Goal: Task Accomplishment & Management: Use online tool/utility

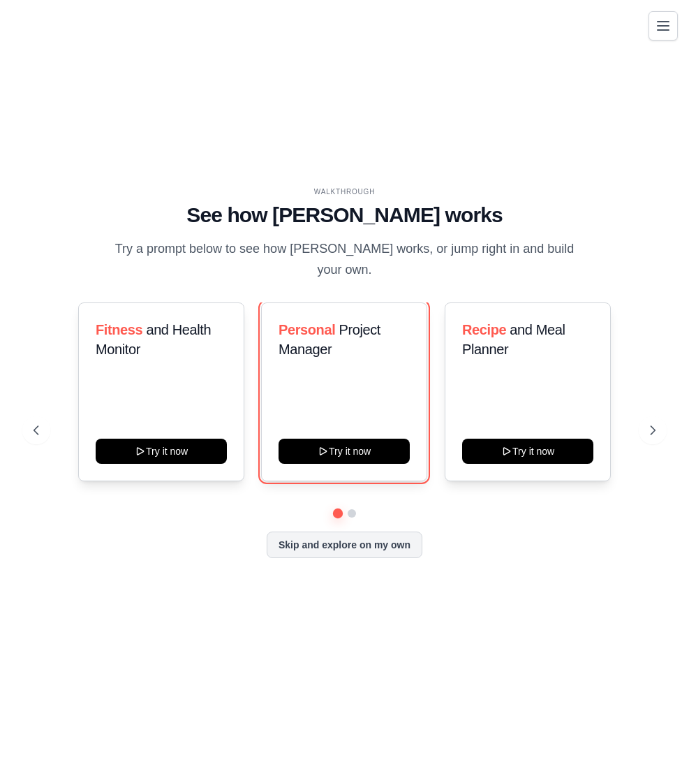
drag, startPoint x: 343, startPoint y: 447, endPoint x: 403, endPoint y: 562, distance: 129.6
click at [403, 562] on div "WALKTHROUGH See how CrewAI works Try a prompt below to see how CrewAI works, or…" at bounding box center [345, 383] width 656 height 394
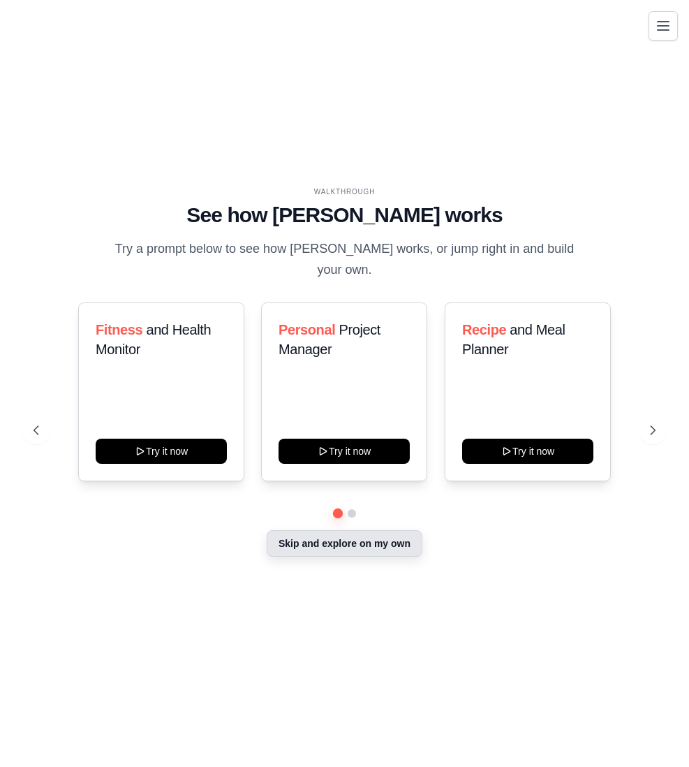
click at [386, 547] on button "Skip and explore on my own" at bounding box center [345, 543] width 156 height 27
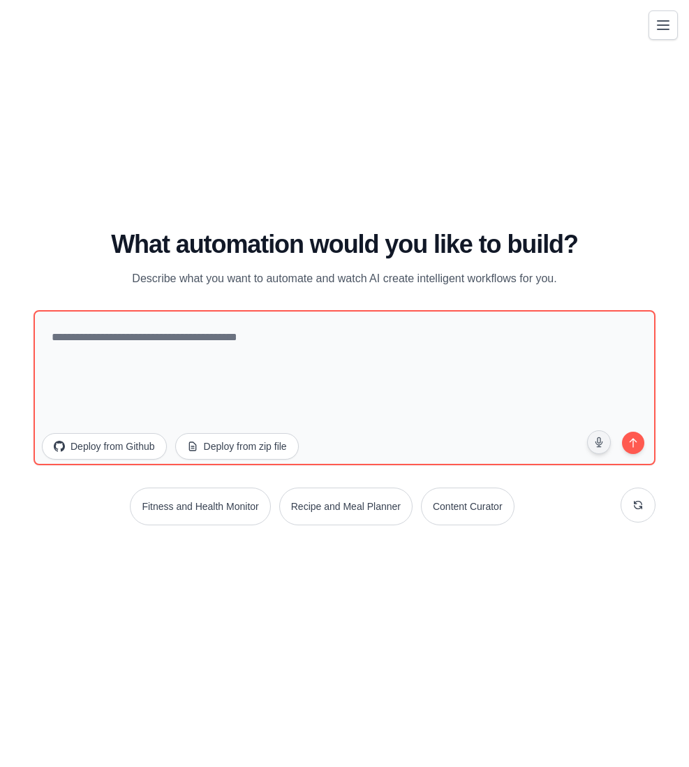
click at [654, 24] on button "Toggle navigation" at bounding box center [663, 24] width 29 height 29
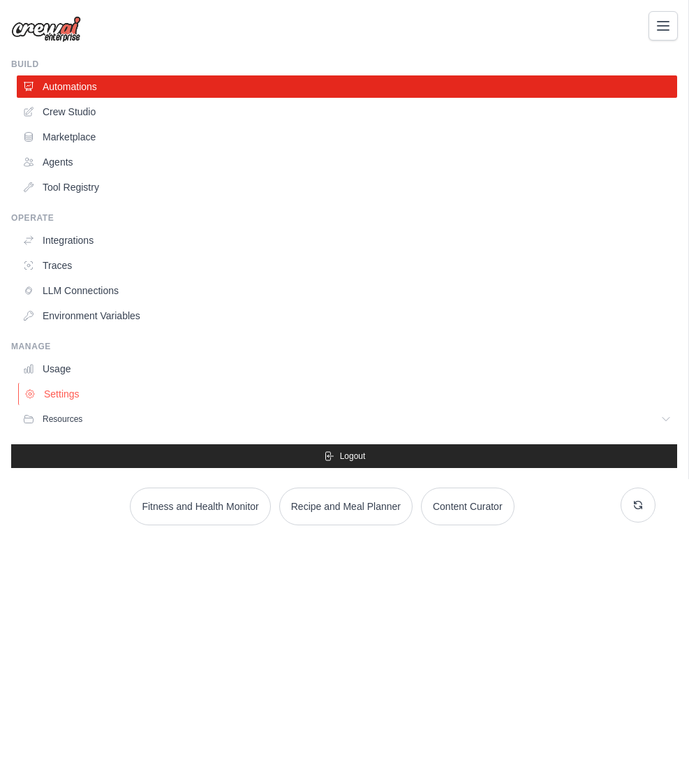
click at [74, 394] on link "Settings" at bounding box center [348, 394] width 660 height 22
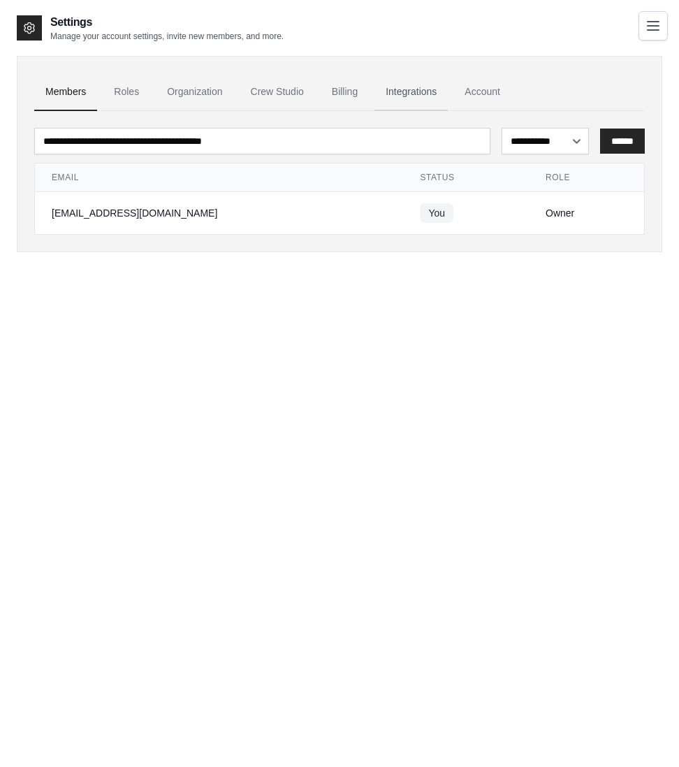
click at [411, 91] on link "Integrations" at bounding box center [410, 92] width 73 height 38
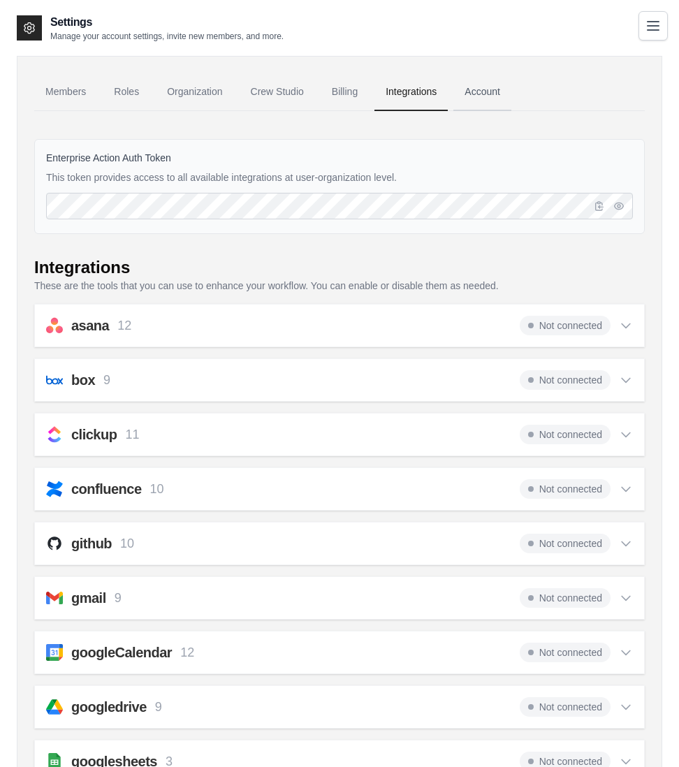
click at [487, 91] on link "Account" at bounding box center [482, 92] width 58 height 38
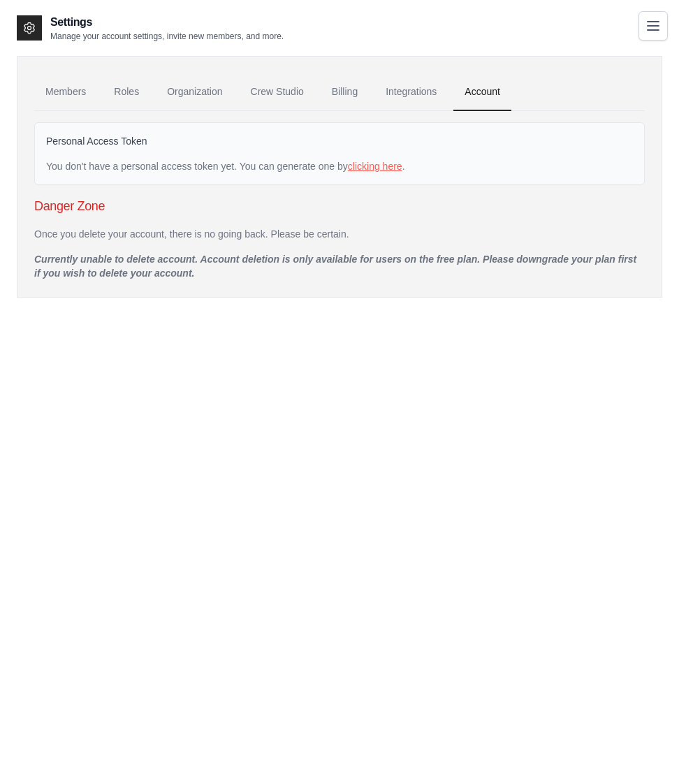
click at [396, 165] on link "clicking here" at bounding box center [375, 166] width 54 height 11
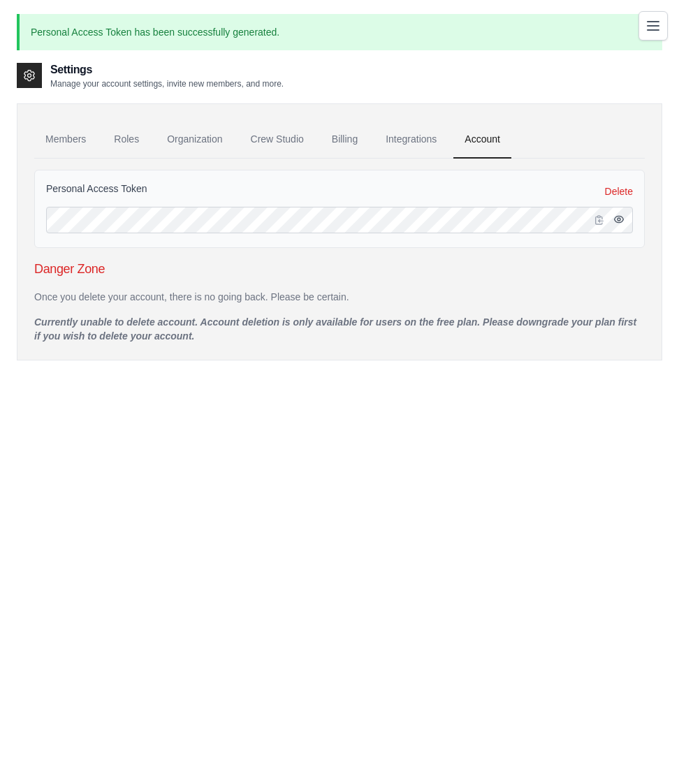
click at [619, 216] on icon "button" at bounding box center [618, 219] width 9 height 6
click at [596, 219] on icon "button" at bounding box center [600, 219] width 8 height 8
click at [177, 429] on div "Settings Manage your account settings, invite new members, and more. Members Ro…" at bounding box center [339, 444] width 645 height 767
drag, startPoint x: 39, startPoint y: 318, endPoint x: 198, endPoint y: 315, distance: 159.2
click at [198, 315] on p "Currently unable to delete account. Account deletion is only available for user…" at bounding box center [339, 329] width 610 height 28
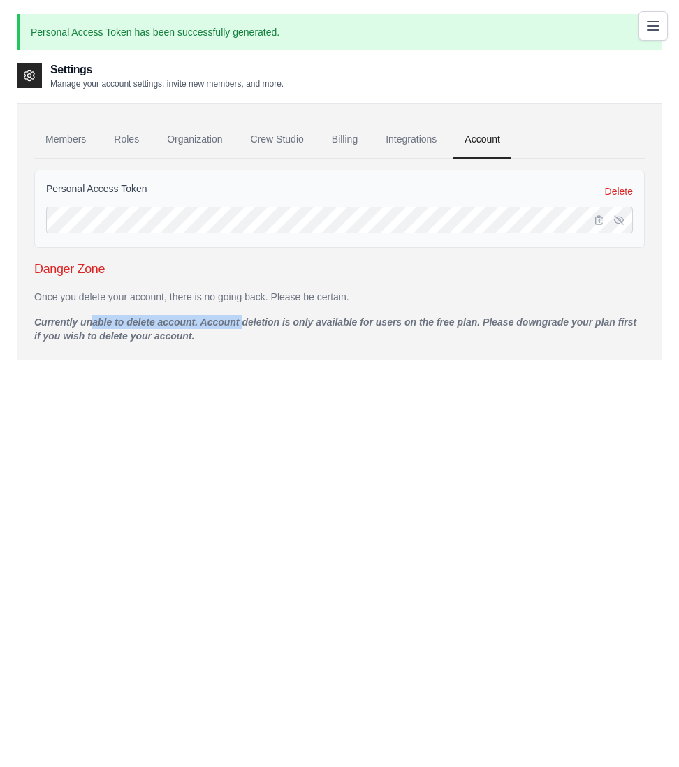
drag, startPoint x: 207, startPoint y: 318, endPoint x: 614, endPoint y: 332, distance: 407.3
click at [614, 332] on p "Currently unable to delete account. Account deletion is only available for user…" at bounding box center [339, 329] width 610 height 28
click at [133, 138] on link "Roles" at bounding box center [126, 140] width 47 height 38
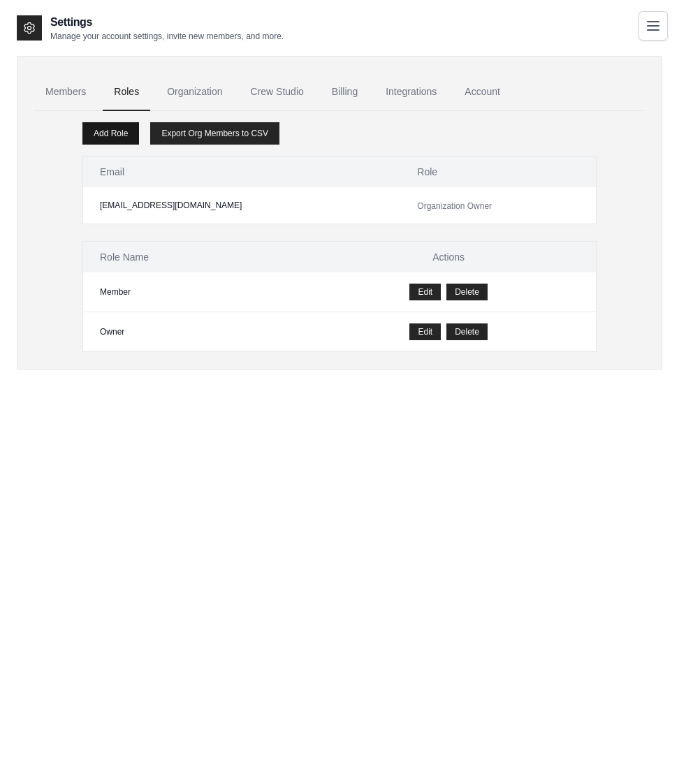
click at [96, 126] on link "Add Role" at bounding box center [110, 133] width 57 height 22
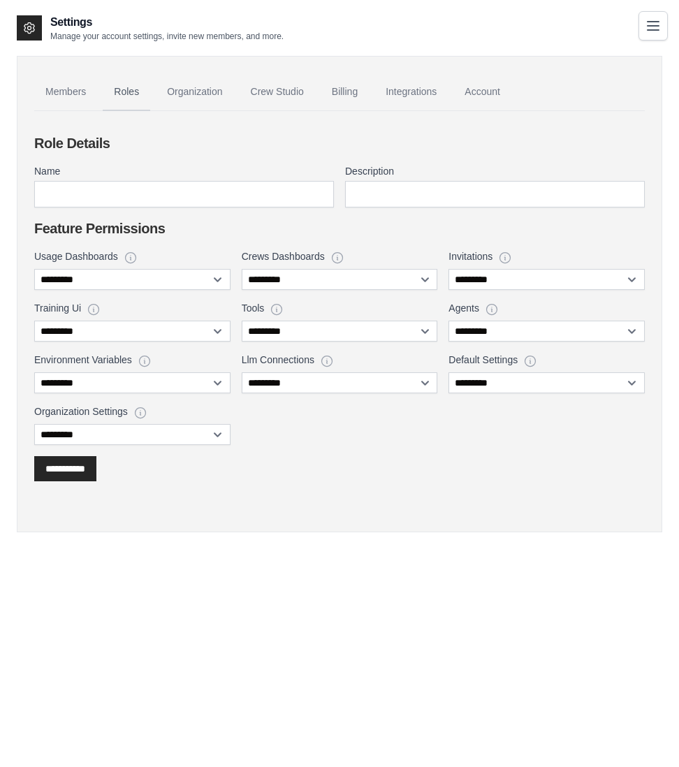
click at [141, 90] on link "Roles" at bounding box center [126, 92] width 47 height 38
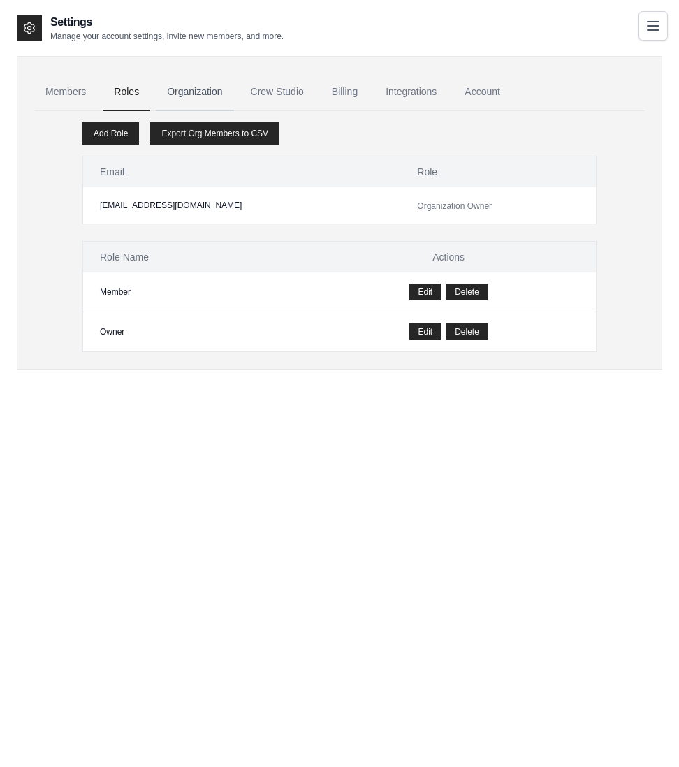
click at [214, 88] on link "Organization" at bounding box center [194, 92] width 77 height 38
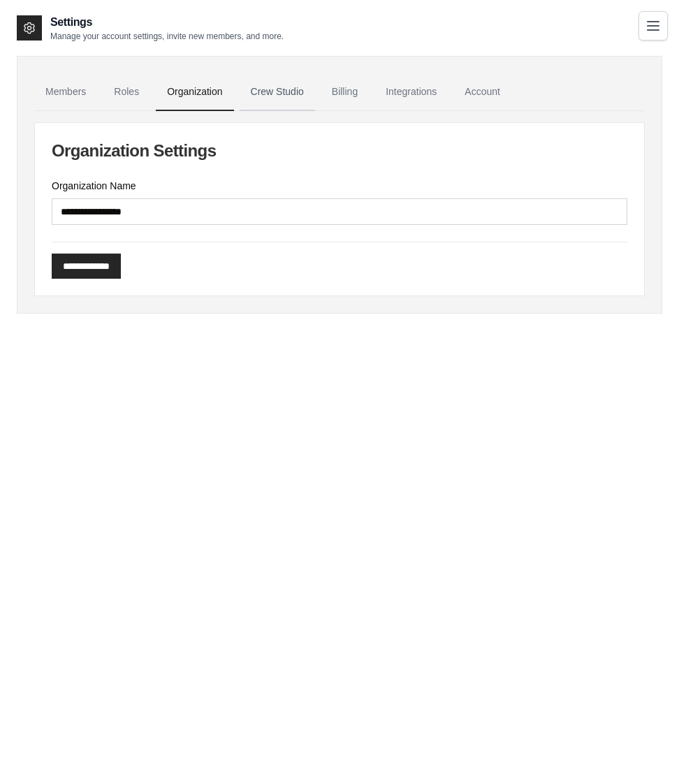
click at [278, 89] on link "Crew Studio" at bounding box center [276, 92] width 75 height 38
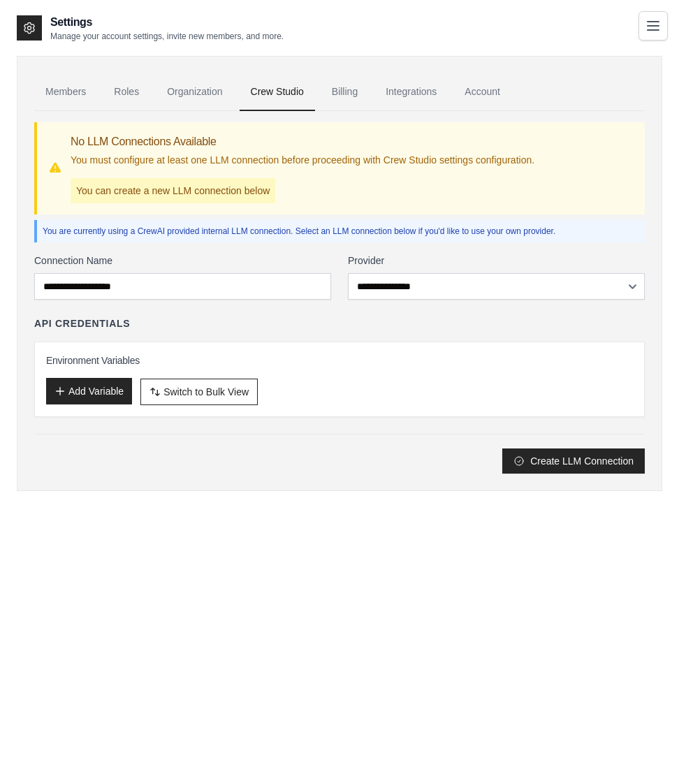
click at [102, 394] on button "Add Variable" at bounding box center [89, 391] width 86 height 27
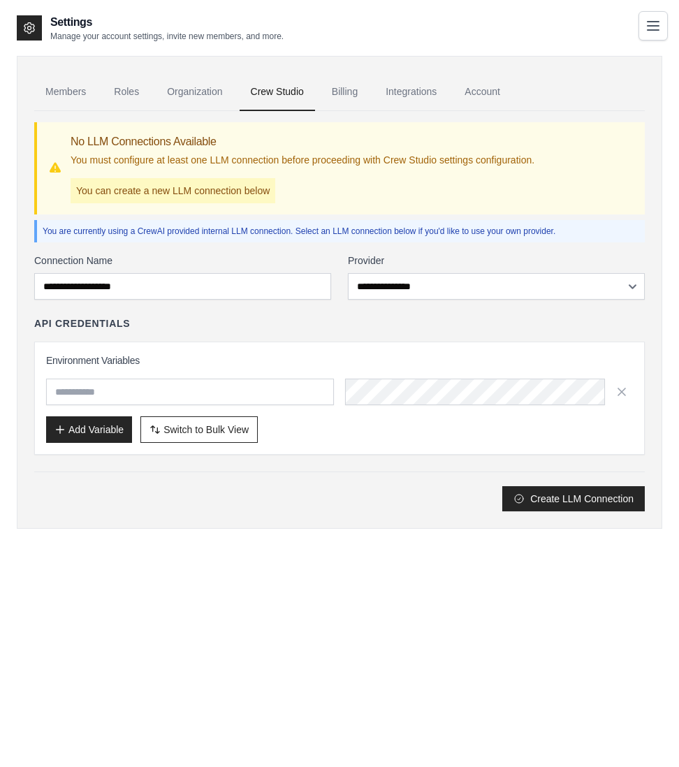
click at [214, 390] on input "text" at bounding box center [190, 391] width 288 height 27
click at [83, 89] on link "Members" at bounding box center [65, 92] width 63 height 38
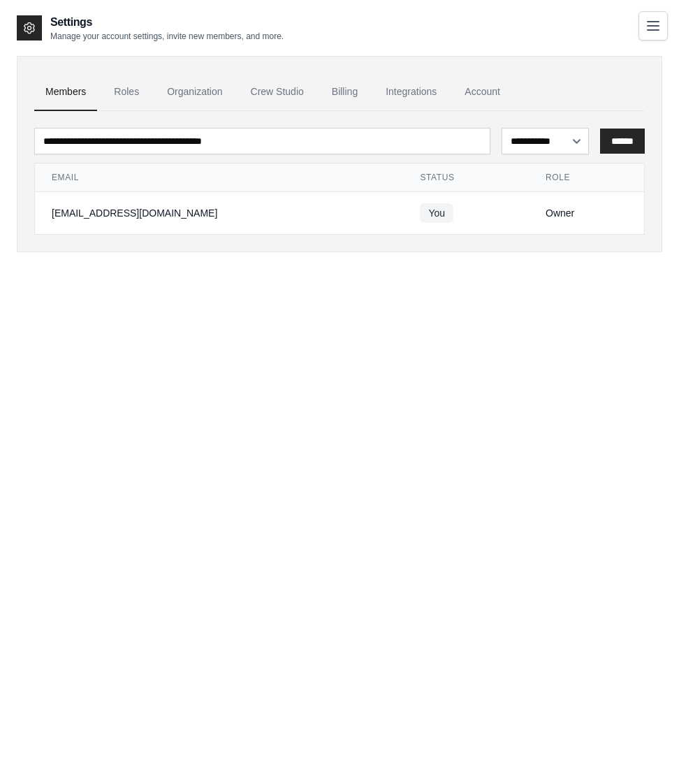
click at [24, 25] on icon at bounding box center [29, 28] width 14 height 14
click at [653, 23] on icon "Toggle navigation" at bounding box center [652, 25] width 17 height 17
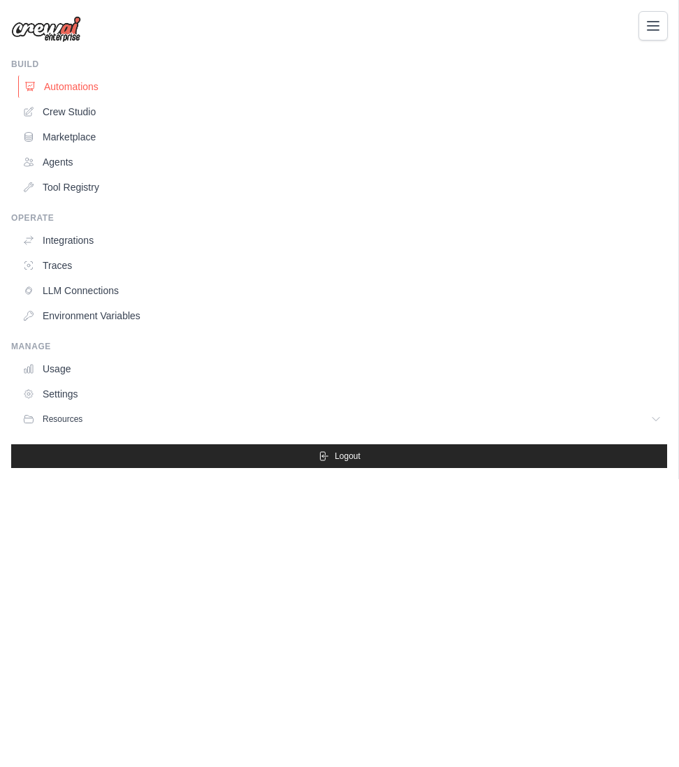
click at [98, 89] on link "Automations" at bounding box center [343, 86] width 650 height 22
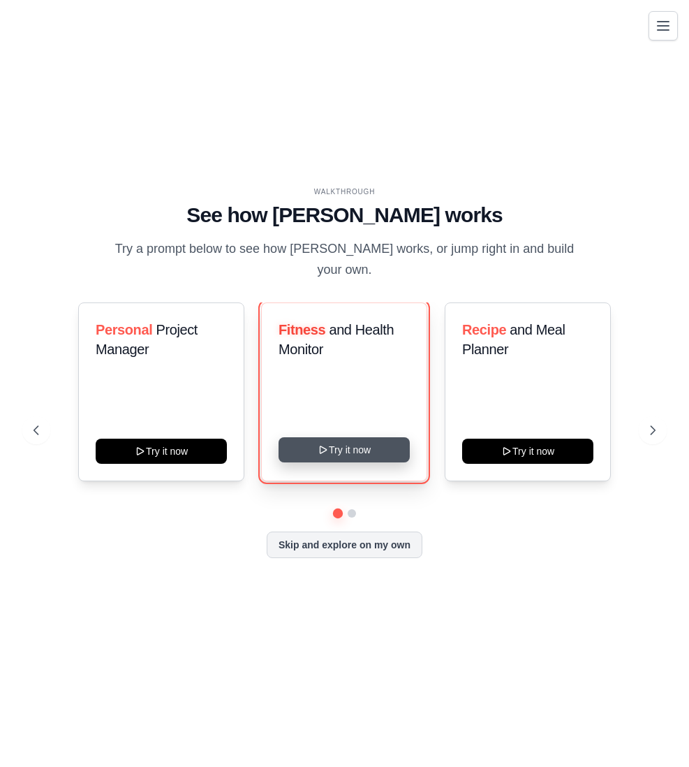
click at [329, 450] on button "Try it now" at bounding box center [344, 449] width 131 height 25
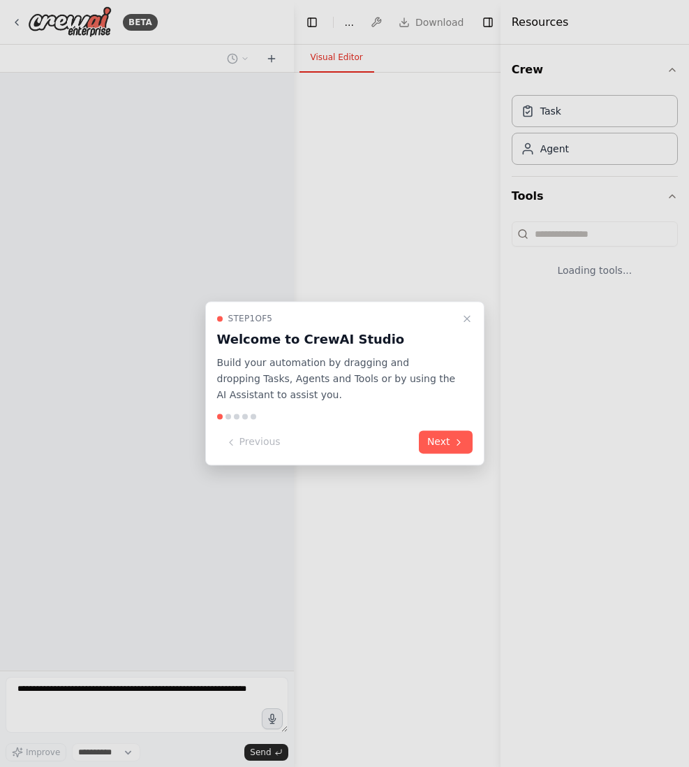
select select "****"
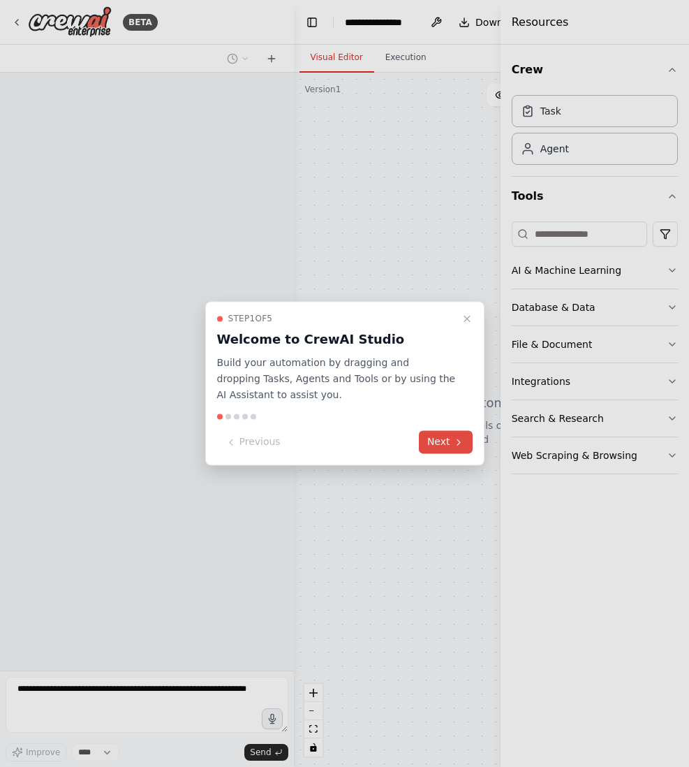
click at [435, 443] on button "Next" at bounding box center [446, 442] width 54 height 23
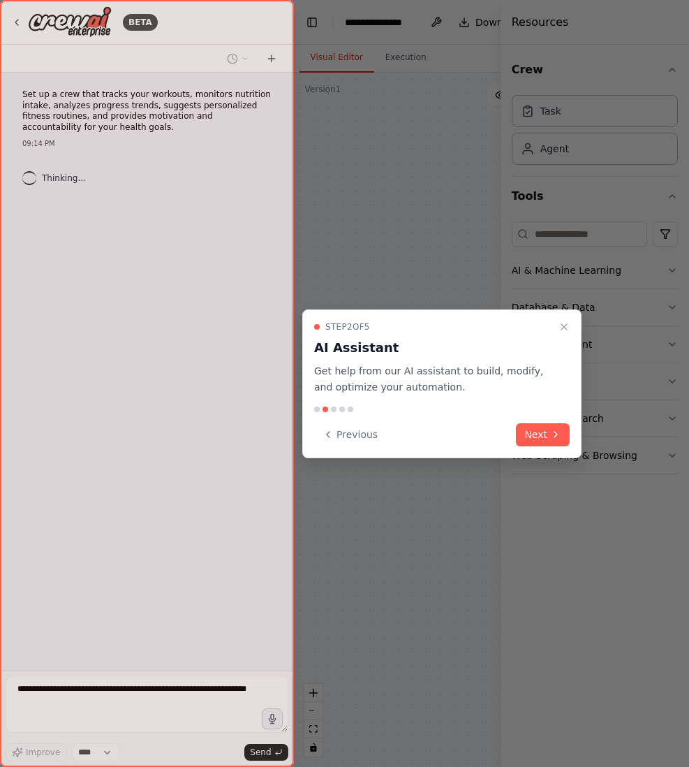
click at [435, 443] on div "Previous Next" at bounding box center [442, 434] width 256 height 23
click at [563, 439] on button "Next" at bounding box center [543, 434] width 54 height 23
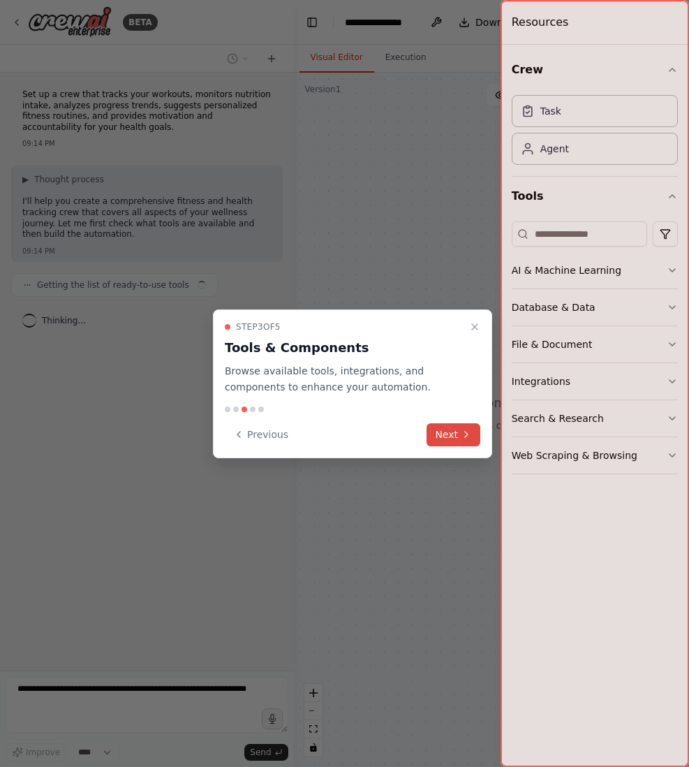
click at [466, 443] on button "Next" at bounding box center [454, 434] width 54 height 23
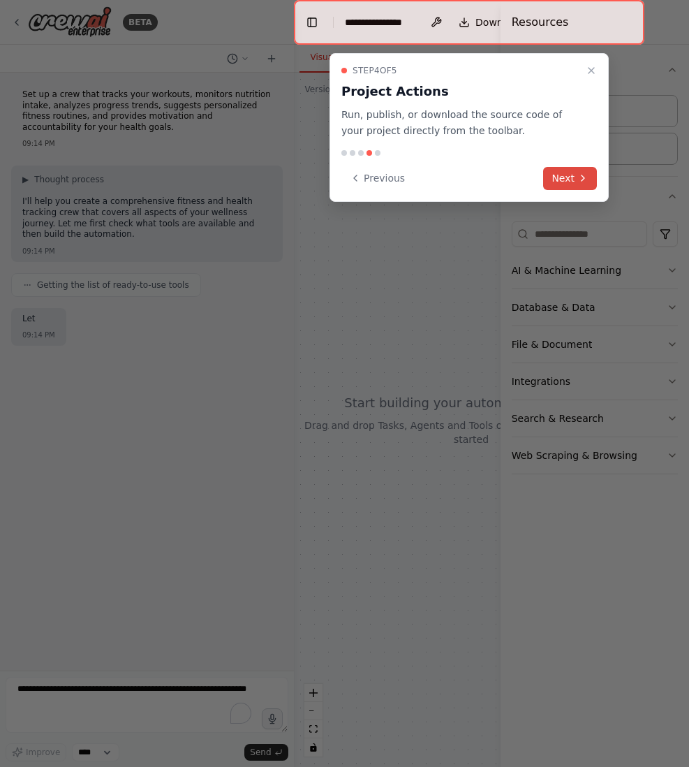
click at [568, 172] on button "Next" at bounding box center [570, 178] width 54 height 23
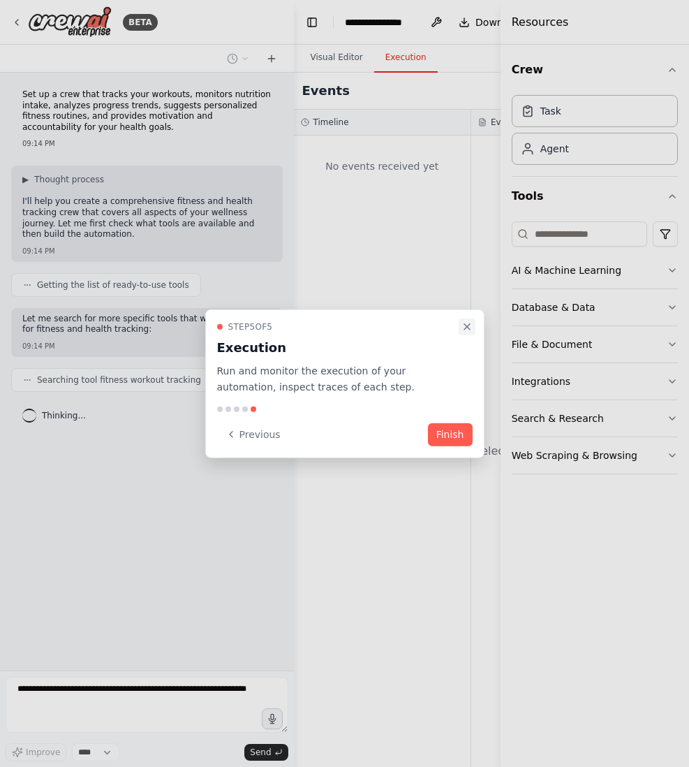
click at [469, 323] on icon "Close walkthrough" at bounding box center [466, 326] width 11 height 11
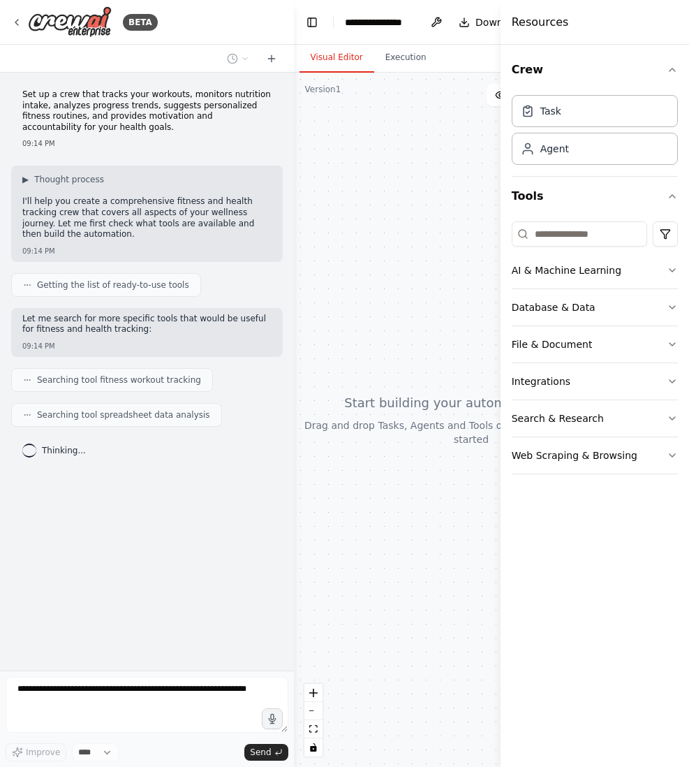
click at [373, 200] on div at bounding box center [471, 420] width 355 height 694
click at [601, 274] on div "AI & Machine Learning" at bounding box center [567, 270] width 110 height 14
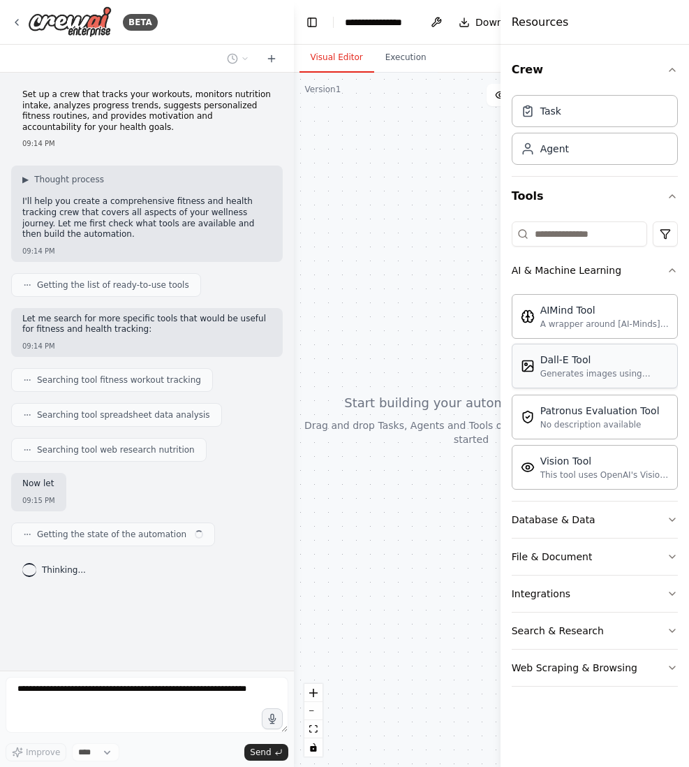
click at [572, 360] on div "Dall-E Tool" at bounding box center [604, 360] width 128 height 14
